Goal: Transaction & Acquisition: Book appointment/travel/reservation

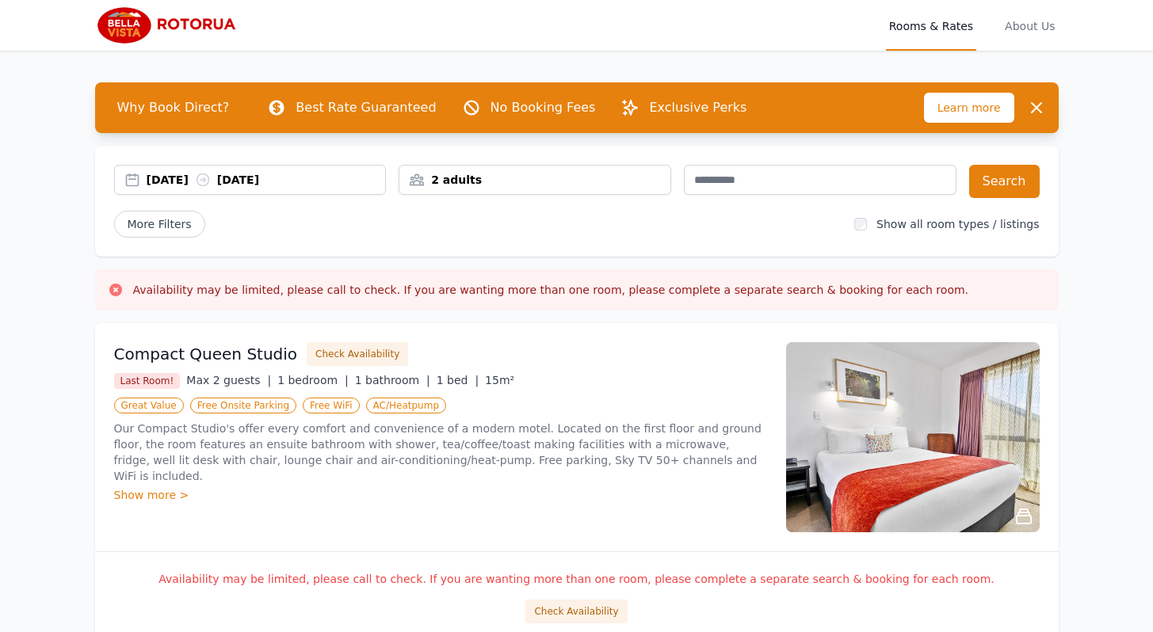
click at [211, 184] on icon at bounding box center [203, 180] width 16 height 16
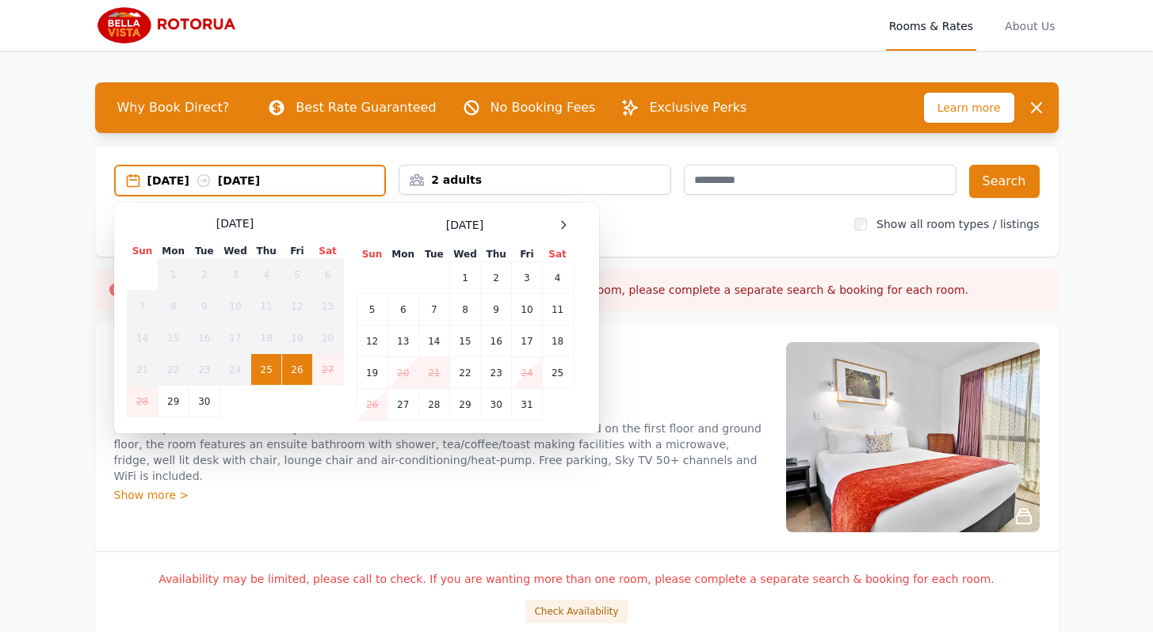
click at [300, 371] on td "26" at bounding box center [297, 370] width 30 height 32
click at [296, 372] on td "26" at bounding box center [297, 370] width 30 height 32
click at [190, 173] on div "[DATE] [DATE]" at bounding box center [266, 181] width 238 height 16
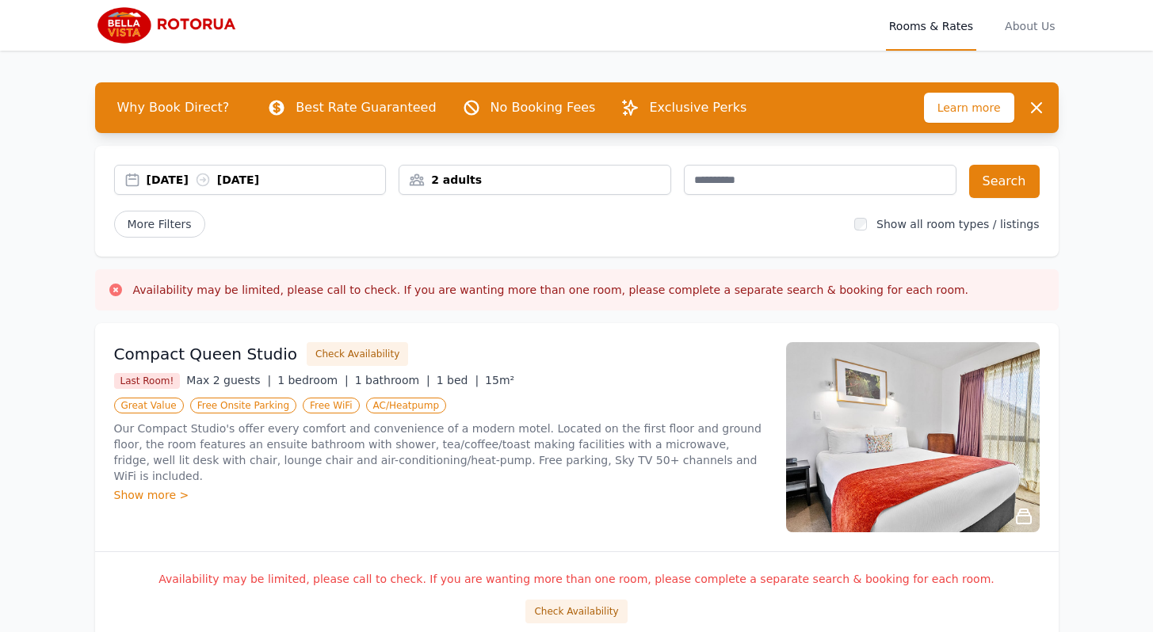
click at [239, 187] on div "[DATE] [DATE]" at bounding box center [266, 180] width 239 height 16
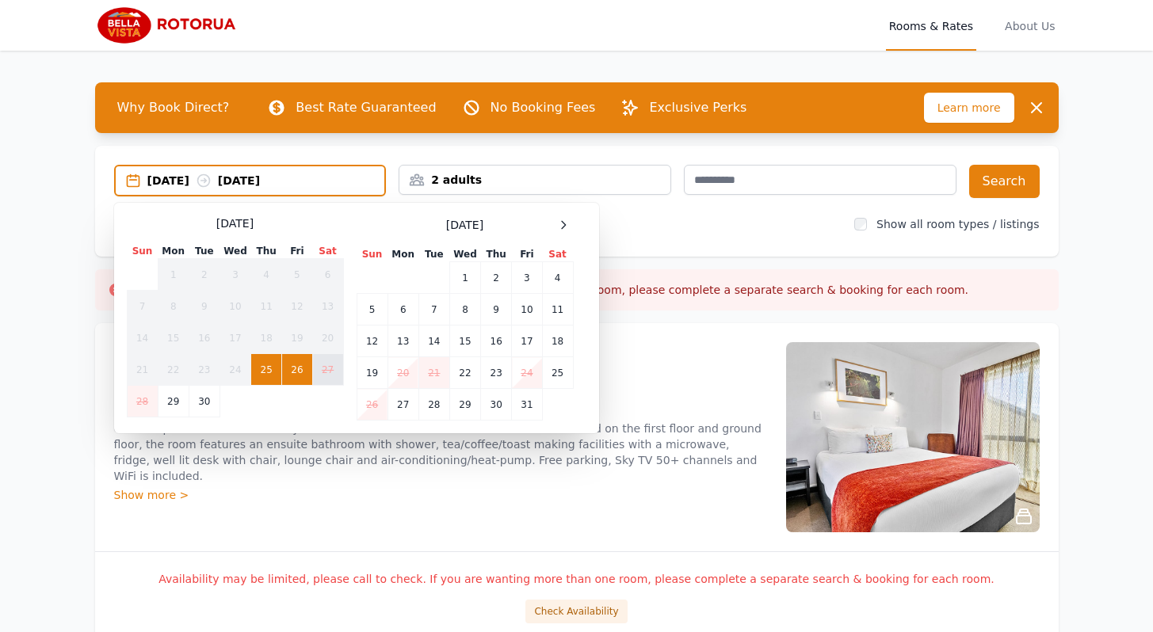
click at [319, 368] on td "27" at bounding box center [327, 370] width 31 height 32
click at [300, 372] on td "26" at bounding box center [297, 370] width 30 height 32
click at [273, 372] on td "25" at bounding box center [266, 370] width 31 height 32
click at [301, 368] on td "26" at bounding box center [297, 370] width 30 height 32
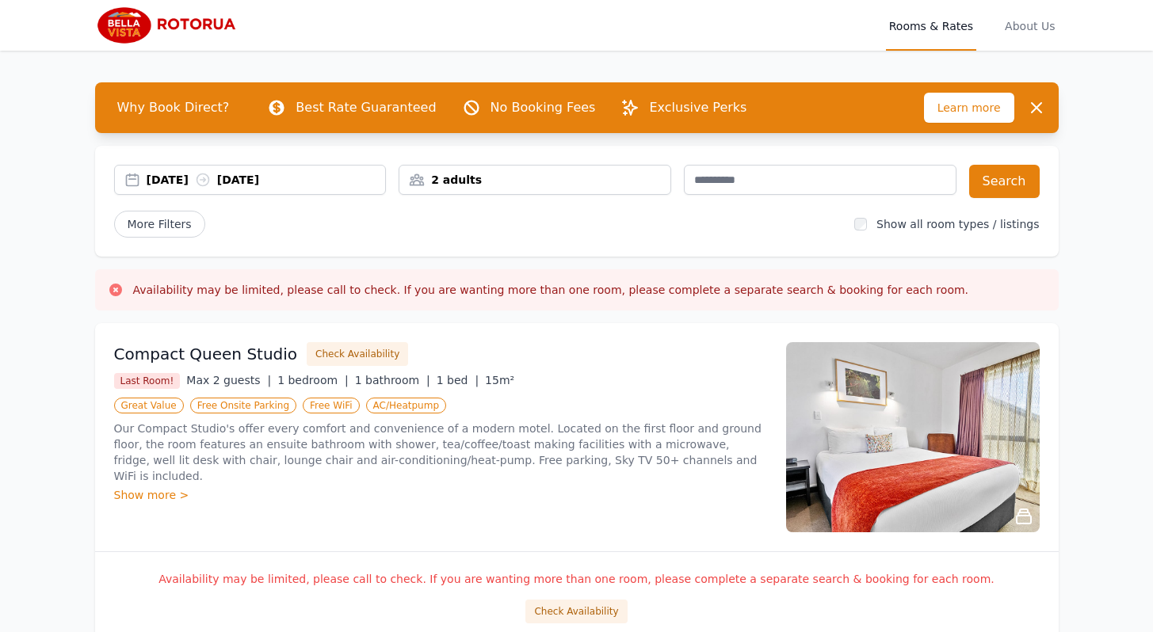
click at [211, 185] on icon at bounding box center [203, 180] width 16 height 16
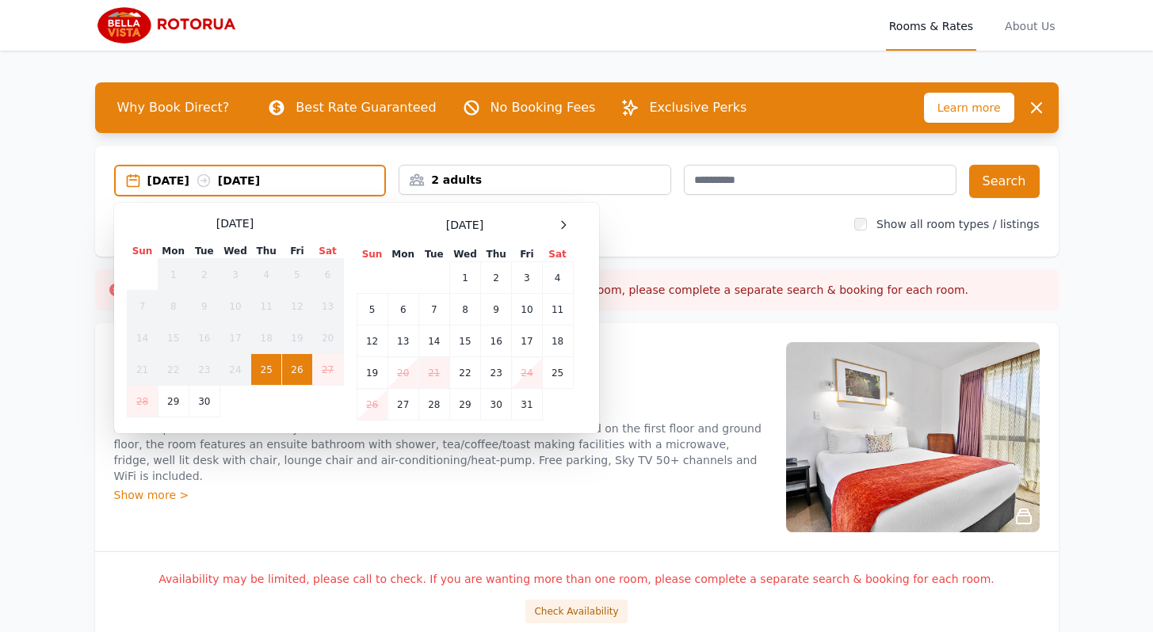
click at [301, 365] on td "26" at bounding box center [297, 370] width 30 height 32
click at [261, 369] on td "25" at bounding box center [266, 370] width 31 height 32
click at [296, 372] on td "26" at bounding box center [297, 370] width 30 height 32
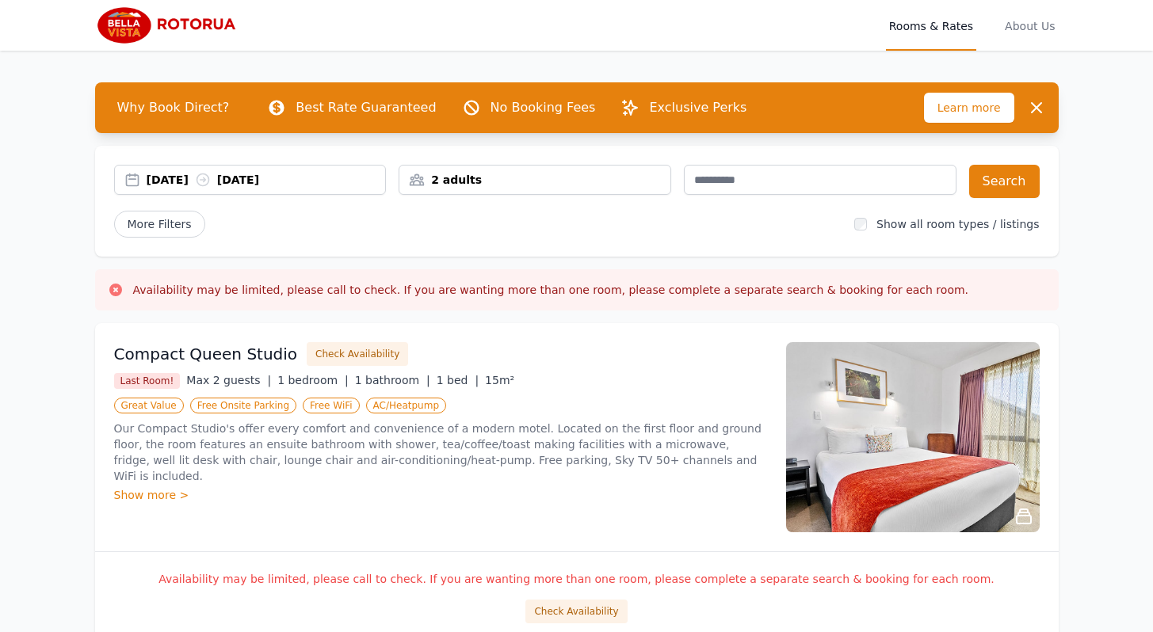
click at [274, 178] on div "[DATE] [DATE]" at bounding box center [266, 180] width 239 height 16
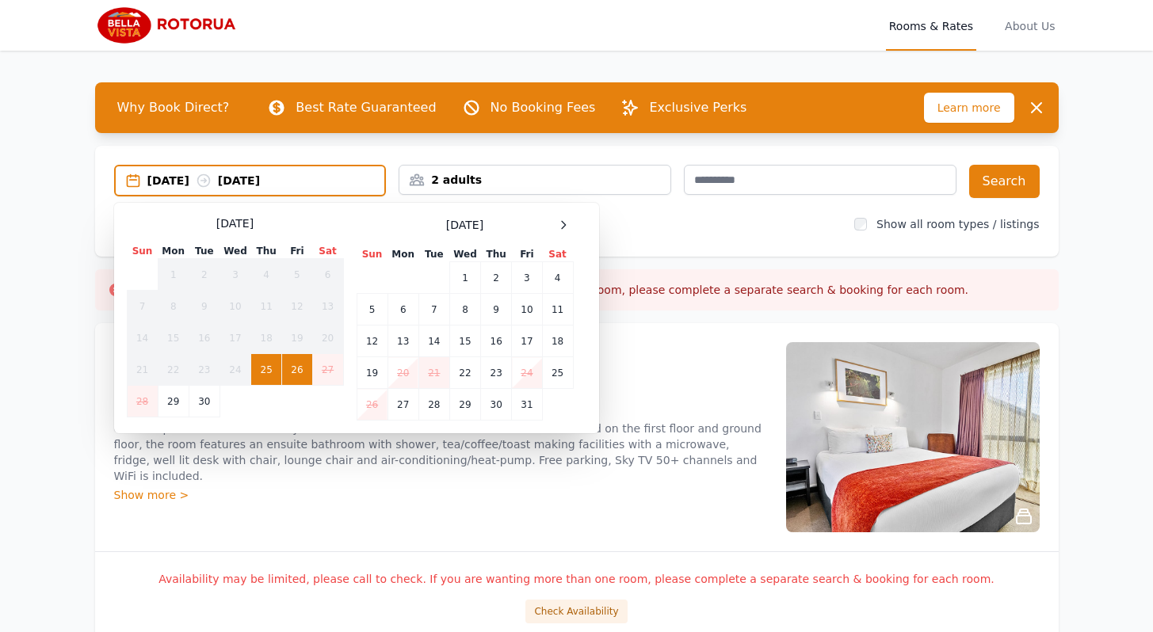
click at [299, 366] on td "26" at bounding box center [297, 370] width 30 height 32
click at [648, 329] on div "Compact Queen Studio Check Availability Last Room! Max 2 guests | 1 bedroom | 1…" at bounding box center [576, 437] width 963 height 228
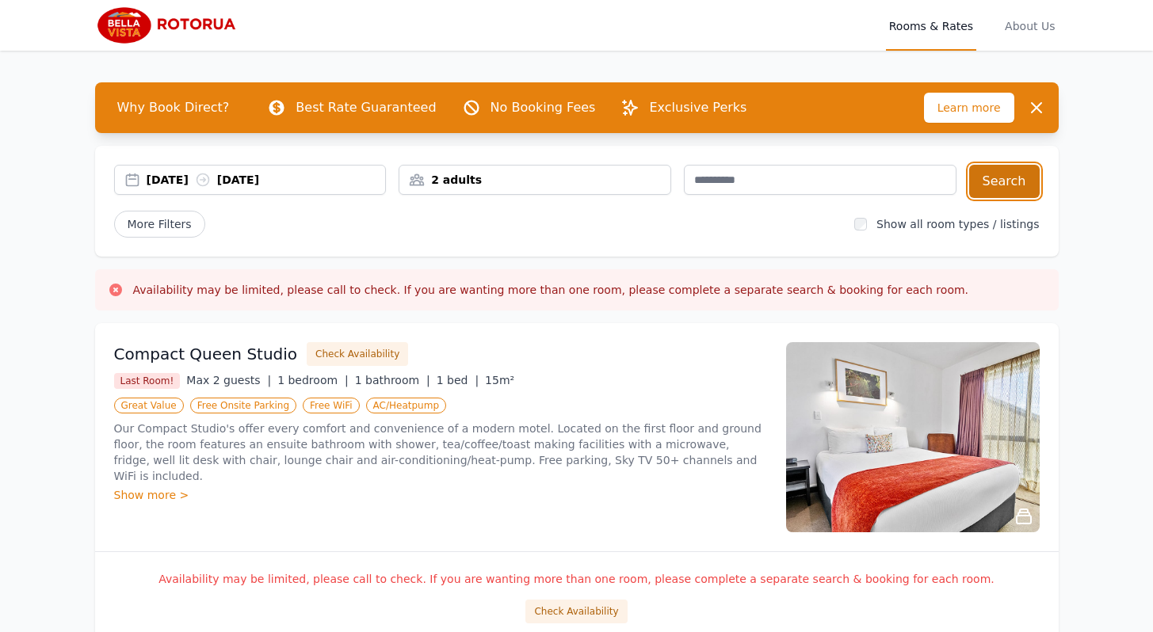
click at [1003, 191] on button "Search" at bounding box center [1004, 181] width 71 height 33
